Goal: Information Seeking & Learning: Learn about a topic

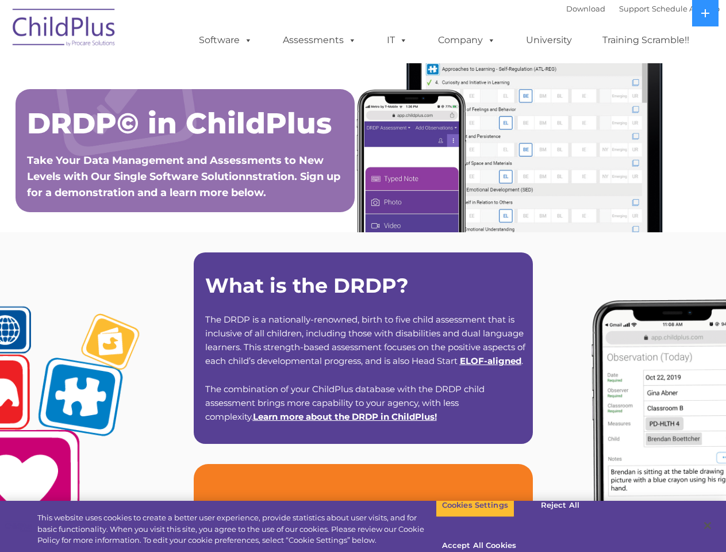
click at [363, 276] on strong "What is the DRDP?" at bounding box center [306, 285] width 203 height 25
click at [246, 40] on span at bounding box center [246, 39] width 13 height 11
click at [350, 40] on span at bounding box center [350, 39] width 13 height 11
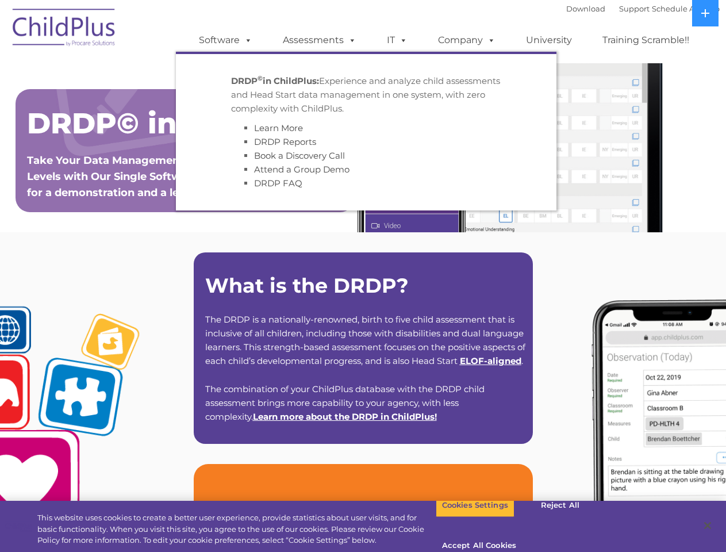
click at [397, 40] on span at bounding box center [401, 39] width 13 height 11
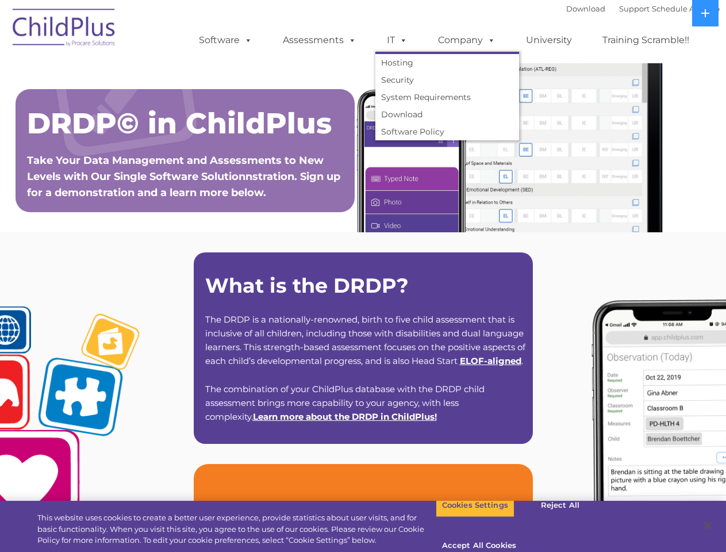
click at [401, 40] on span at bounding box center [401, 39] width 13 height 11
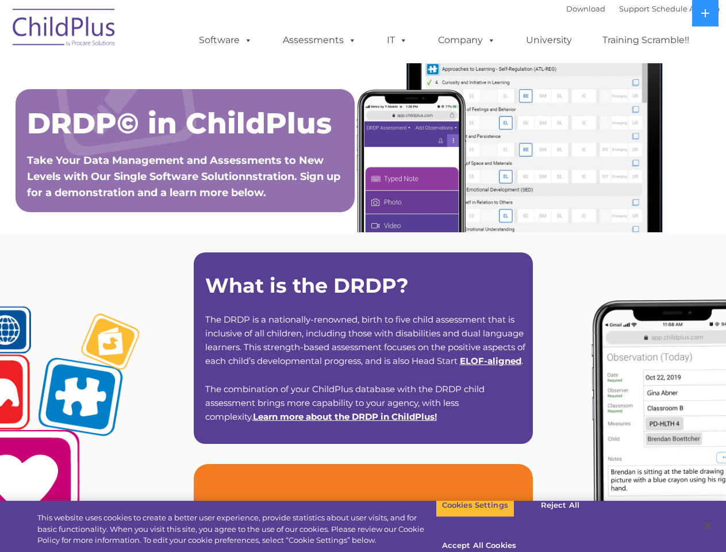
click at [466, 40] on link "Company" at bounding box center [466, 40] width 80 height 23
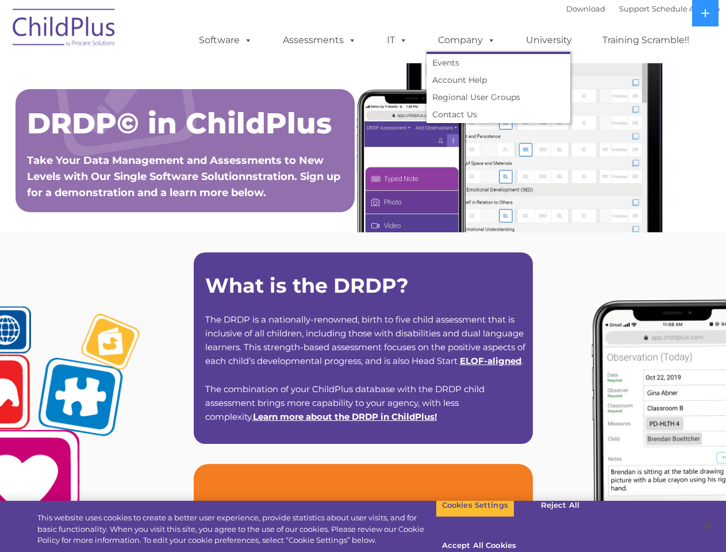
click at [488, 40] on span at bounding box center [489, 39] width 13 height 11
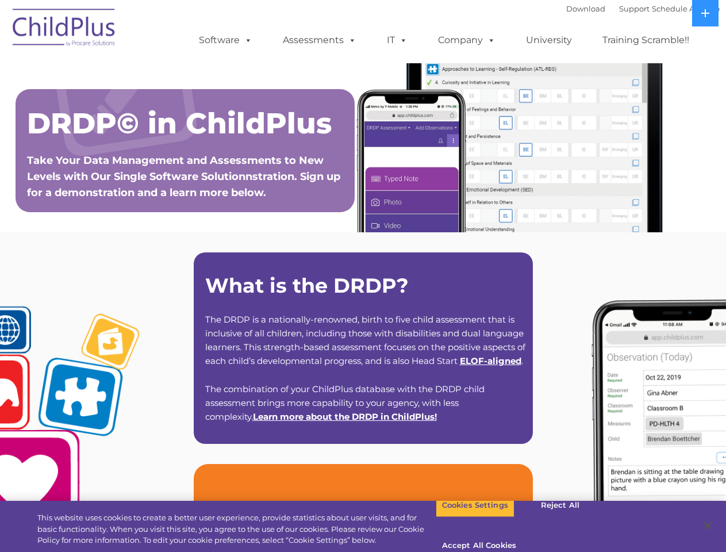
click at [705, 13] on icon at bounding box center [705, 13] width 8 height 8
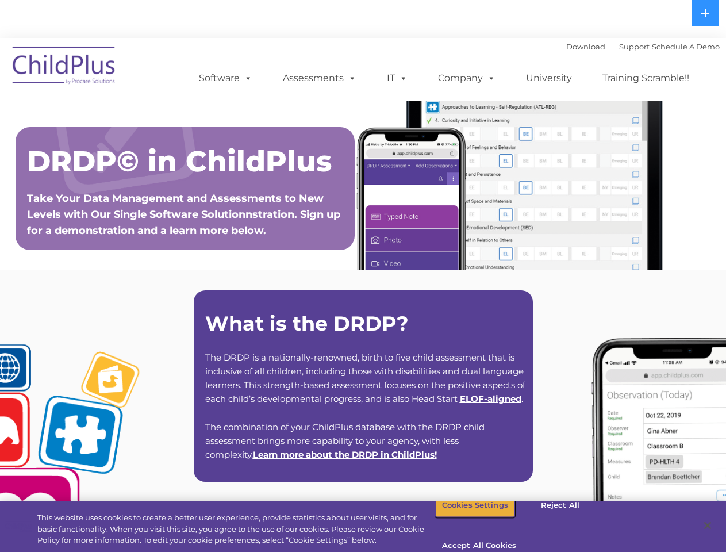
click at [466, 517] on button "Cookies Settings" at bounding box center [475, 505] width 79 height 24
